Goal: Find specific page/section

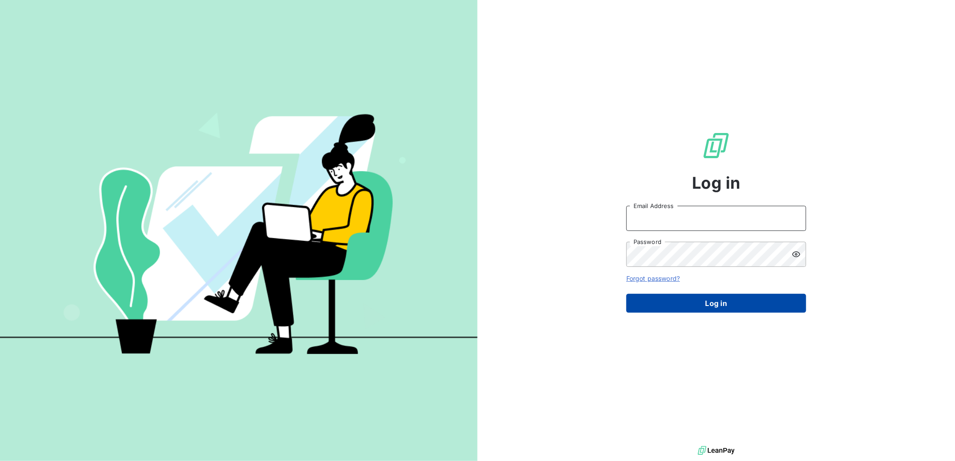
type input "[PERSON_NAME][EMAIL_ADDRESS][PERSON_NAME][DOMAIN_NAME]"
click at [715, 297] on button "Log in" at bounding box center [716, 303] width 180 height 19
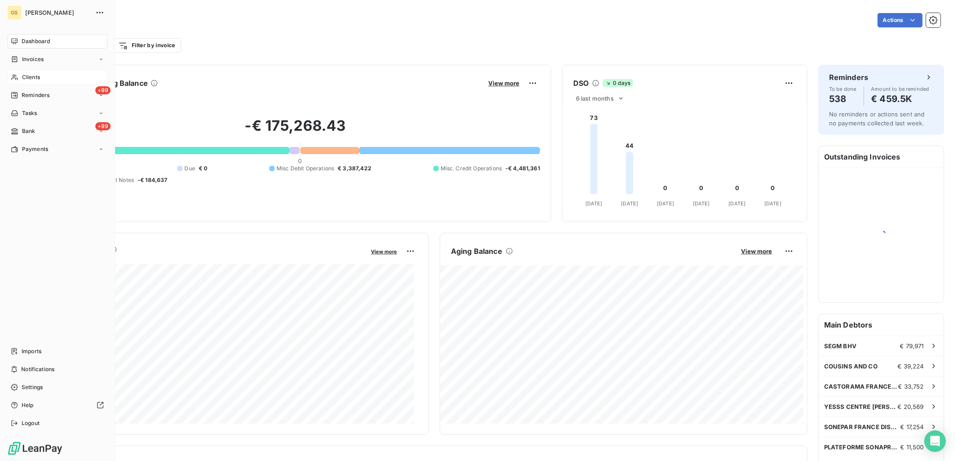
click at [46, 80] on div "Clients" at bounding box center [57, 77] width 100 height 14
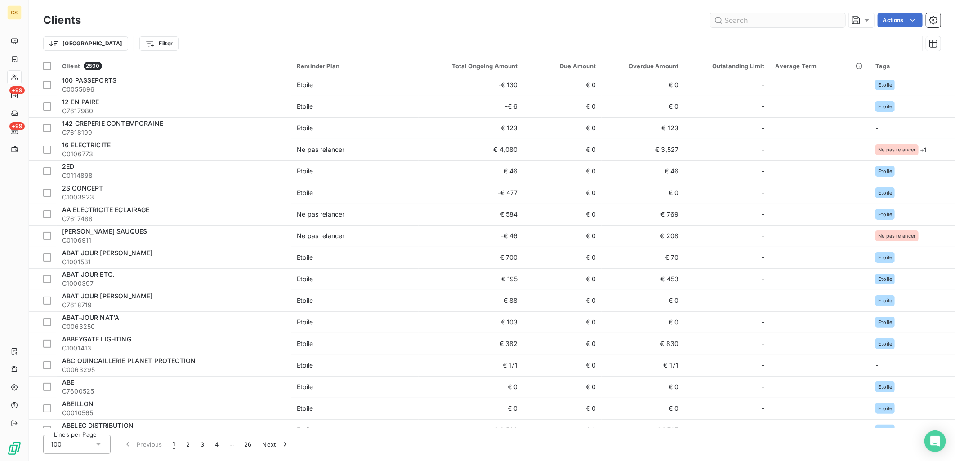
click at [784, 14] on input "text" at bounding box center [777, 20] width 135 height 14
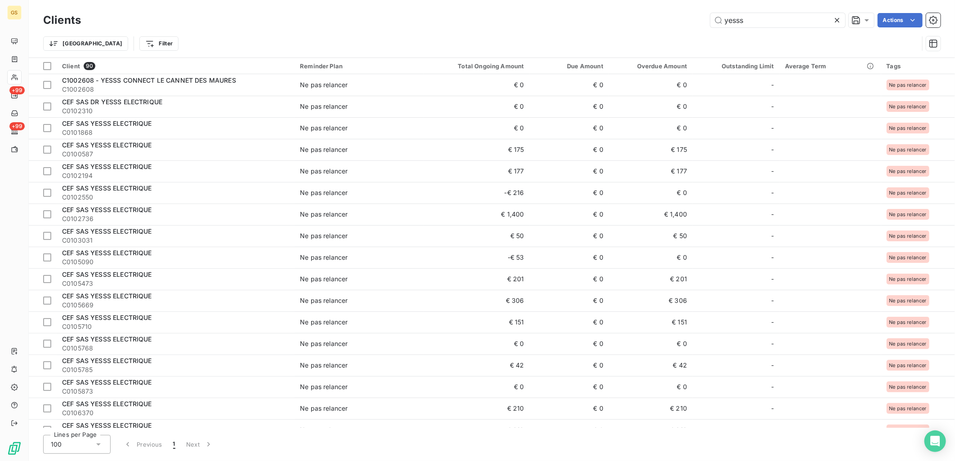
type input "yesss"
click at [626, 31] on div "Trier Filter" at bounding box center [491, 44] width 897 height 28
